Goal: Task Accomplishment & Management: Use online tool/utility

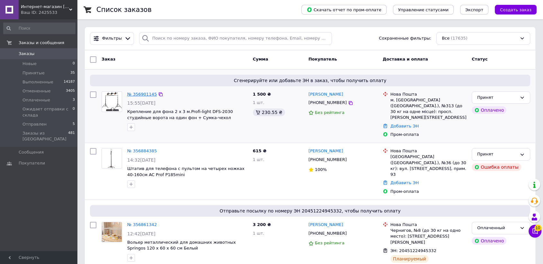
click at [146, 95] on link "№ 356901145" at bounding box center [142, 94] width 30 height 5
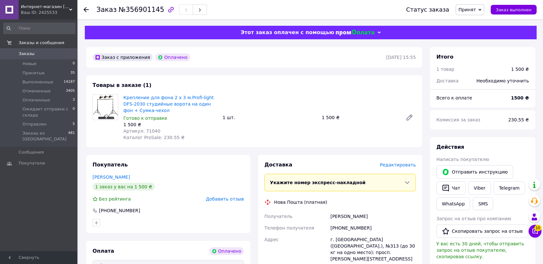
click at [407, 165] on span "Редактировать" at bounding box center [398, 164] width 36 height 5
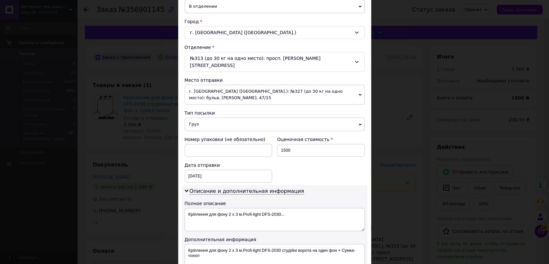
scroll to position [162, 0]
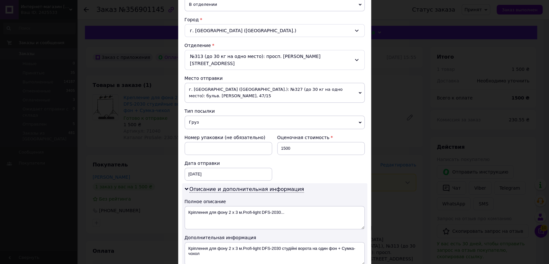
click at [353, 83] on span "г. Киев (Киевская обл.): №327 (до 30 кг на одно место): бульв. Вацлава Гавела, …" at bounding box center [275, 93] width 180 height 20
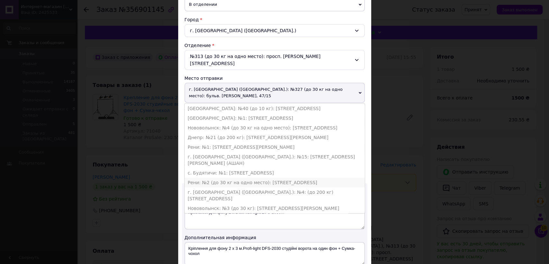
click at [285, 177] on li "Рени: №2 (до 30 кг на одно место): ул. Морвокзальная, 27" at bounding box center [275, 182] width 180 height 10
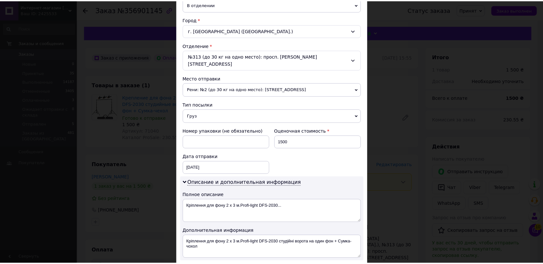
scroll to position [234, 0]
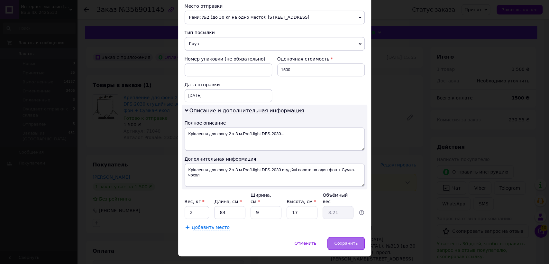
click at [353, 240] on span "Сохранить" at bounding box center [345, 242] width 23 height 5
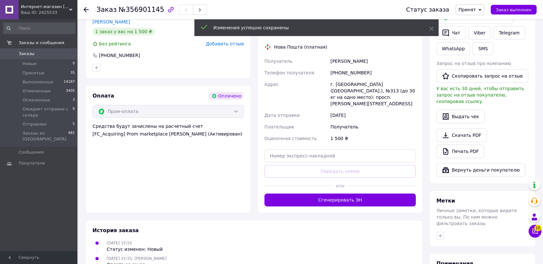
scroll to position [163, 0]
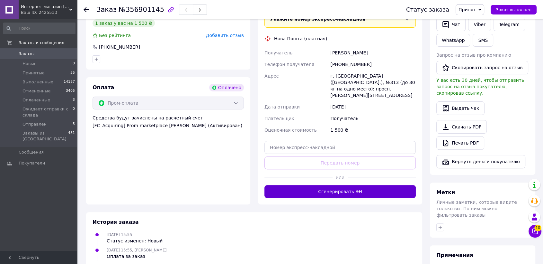
click at [364, 185] on button "Сгенерировать ЭН" at bounding box center [340, 191] width 151 height 13
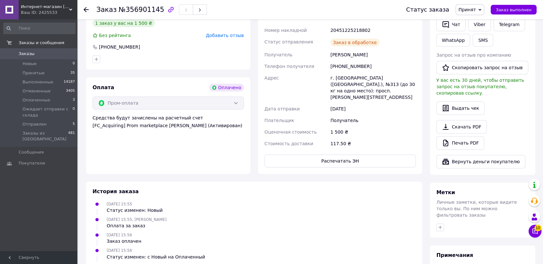
click at [381, 32] on div "20451225218802" at bounding box center [373, 30] width 88 height 12
copy div "20451225218802"
click at [68, 8] on span "Интернет-магазин [DOMAIN_NAME]" at bounding box center [45, 7] width 48 height 6
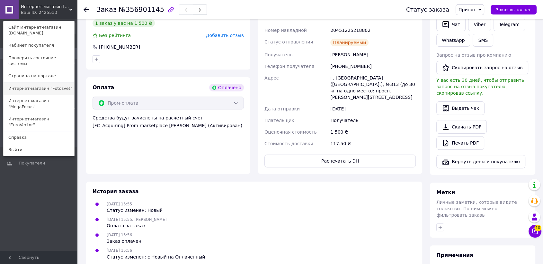
click at [55, 86] on link "Интернет-магазин "Fotosvet"" at bounding box center [39, 88] width 71 height 12
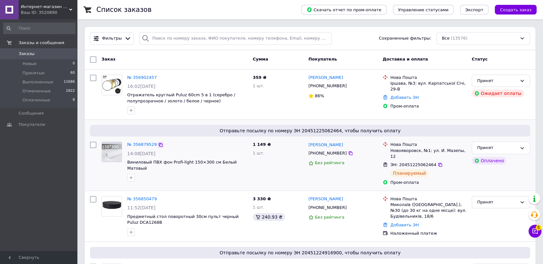
click at [158, 142] on icon at bounding box center [160, 144] width 5 height 5
